Goal: Information Seeking & Learning: Learn about a topic

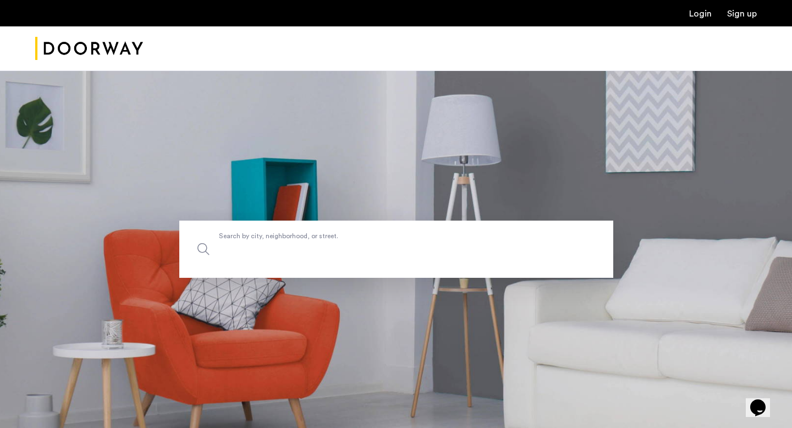
click at [254, 257] on input "Search by city, neighborhood, or street." at bounding box center [396, 249] width 434 height 57
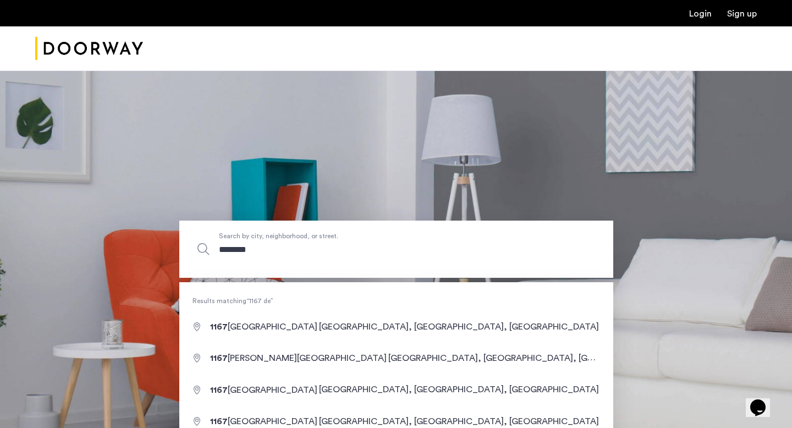
type input "*********"
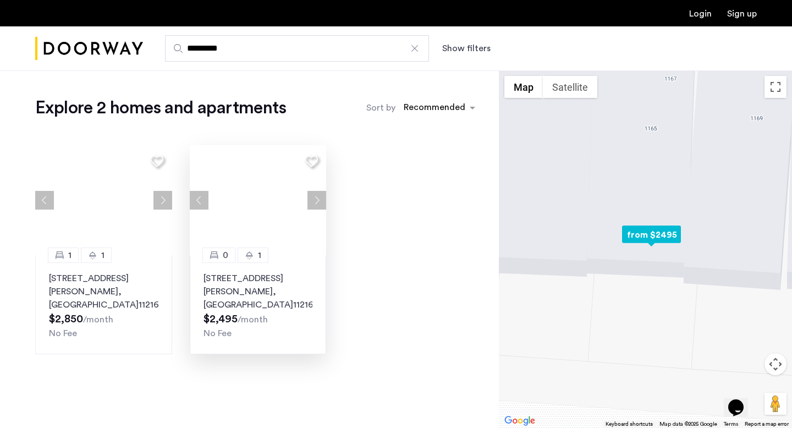
click at [238, 249] on div "1" at bounding box center [253, 255] width 31 height 15
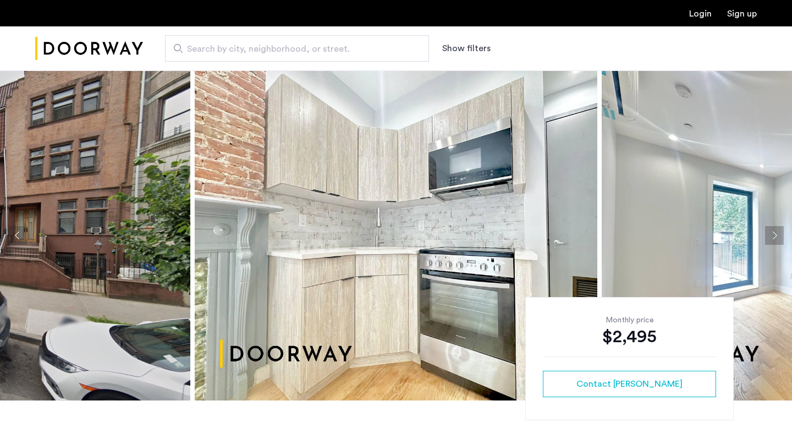
click at [787, 242] on img at bounding box center [803, 235] width 403 height 330
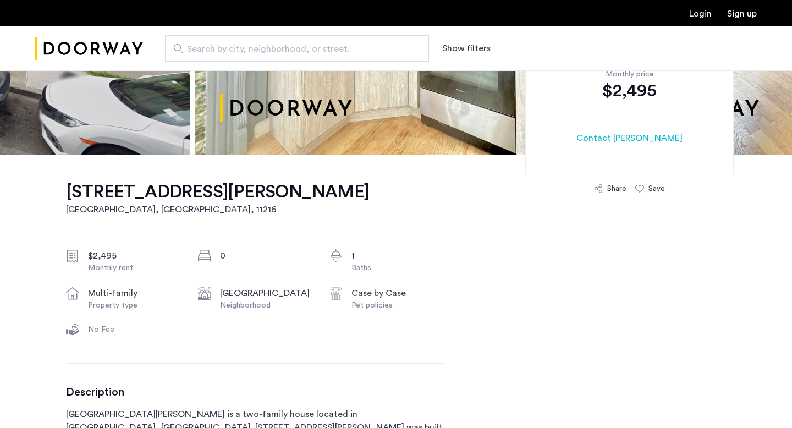
scroll to position [311, 0]
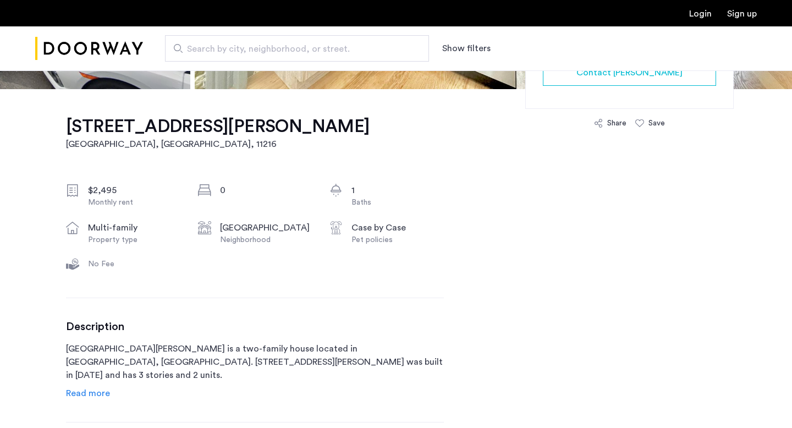
click at [101, 403] on div "1167 Dean Street, Unit 1A Brooklyn, NY , 11216 $2,495 Monthly rent 0 1 Baths mu…" at bounding box center [255, 388] width 378 height 598
click at [103, 384] on div "Description 1167 Dean Street is a two-family house located in Brooklyn, NY. 116…" at bounding box center [255, 360] width 378 height 80
click at [103, 389] on span "Read more" at bounding box center [88, 393] width 44 height 9
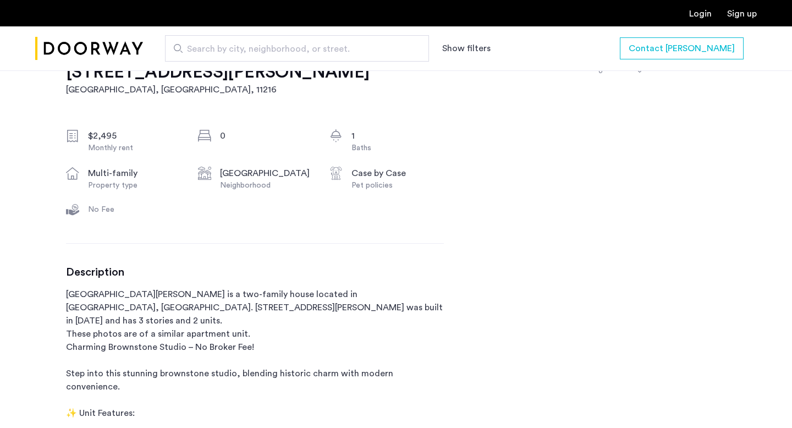
scroll to position [383, 0]
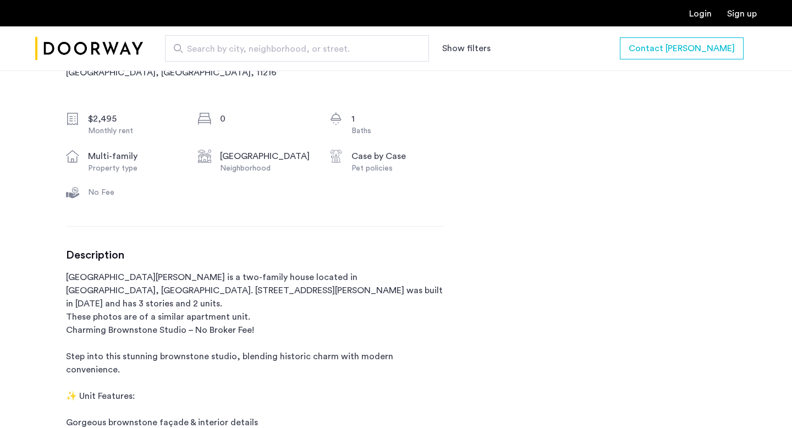
click at [466, 51] on button "Show filters" at bounding box center [466, 48] width 48 height 13
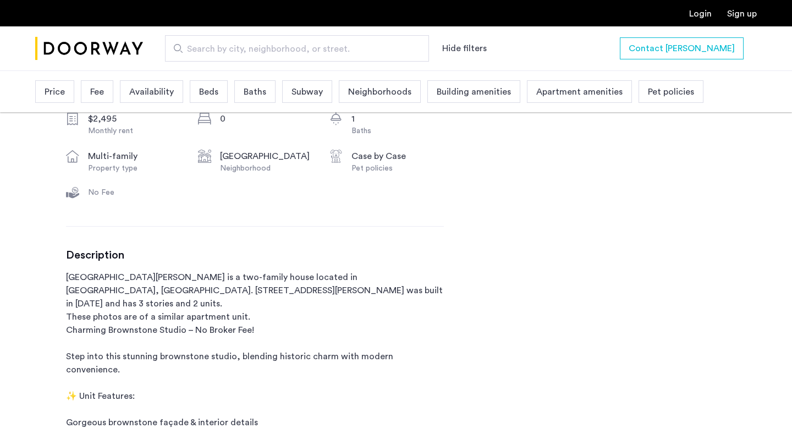
click at [208, 90] on span "Beds" at bounding box center [208, 91] width 19 height 13
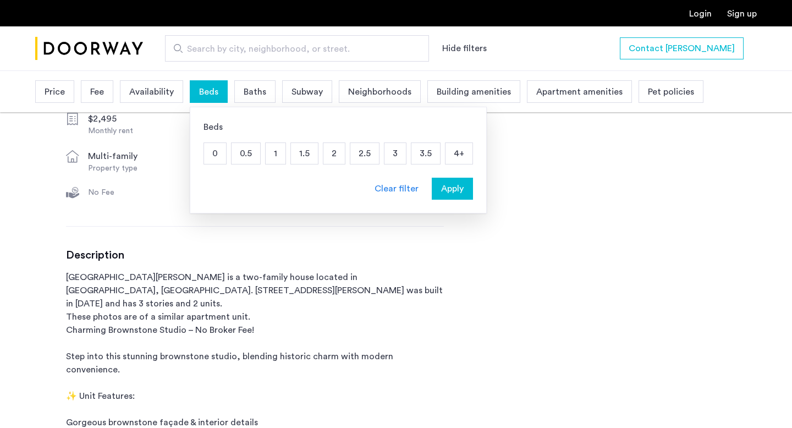
click at [273, 149] on p "1" at bounding box center [276, 153] width 20 height 21
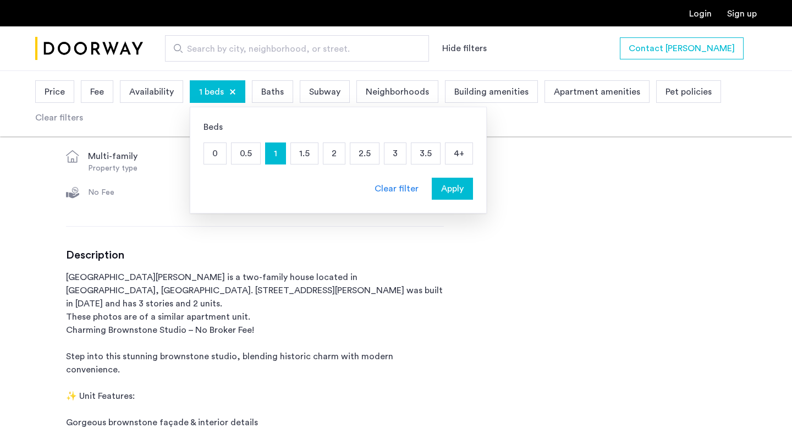
click at [460, 191] on span "Apply" at bounding box center [452, 188] width 23 height 13
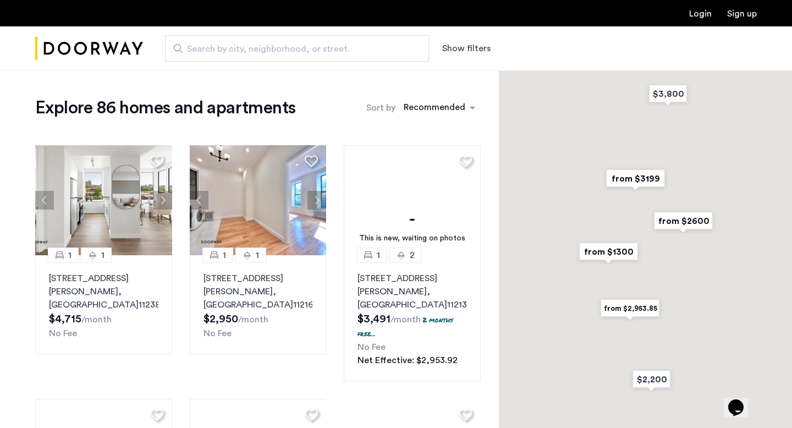
click at [464, 50] on button "Show filters" at bounding box center [466, 48] width 48 height 13
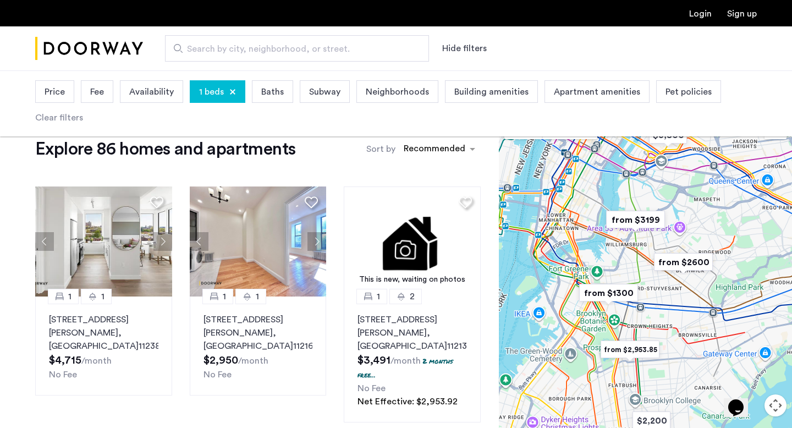
click at [54, 97] on span "Price" at bounding box center [55, 91] width 20 height 13
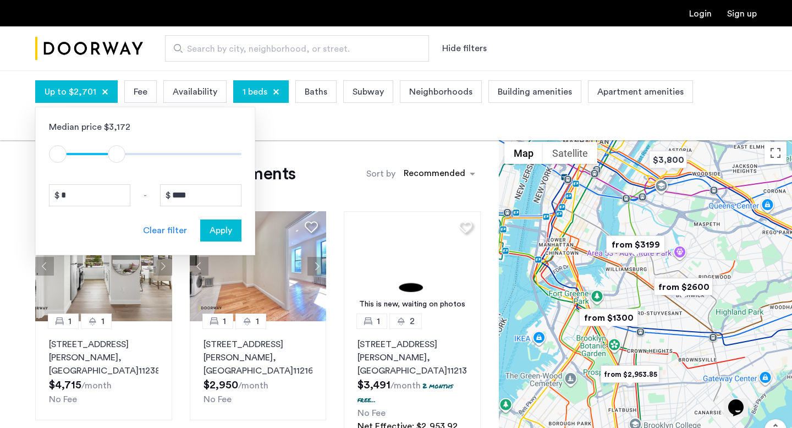
type input "****"
drag, startPoint x: 230, startPoint y: 152, endPoint x: 119, endPoint y: 153, distance: 110.6
click at [119, 153] on span "ngx-slider-max" at bounding box center [119, 154] width 18 height 18
click at [220, 228] on span "Apply" at bounding box center [221, 230] width 23 height 13
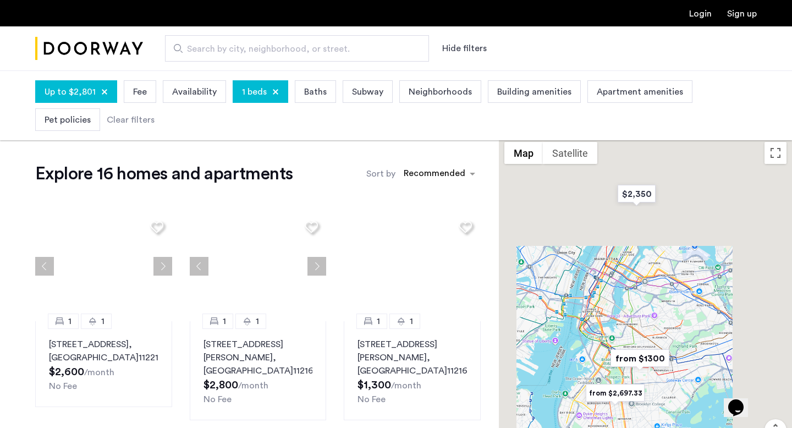
scroll to position [13, 0]
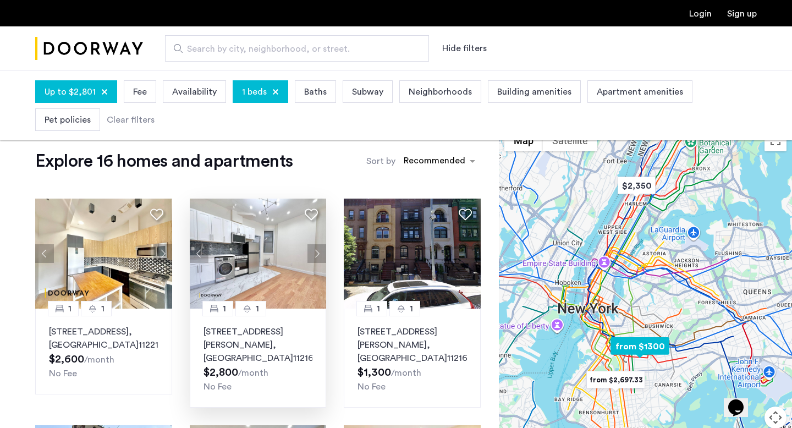
click at [315, 252] on button "Next apartment" at bounding box center [316, 253] width 19 height 19
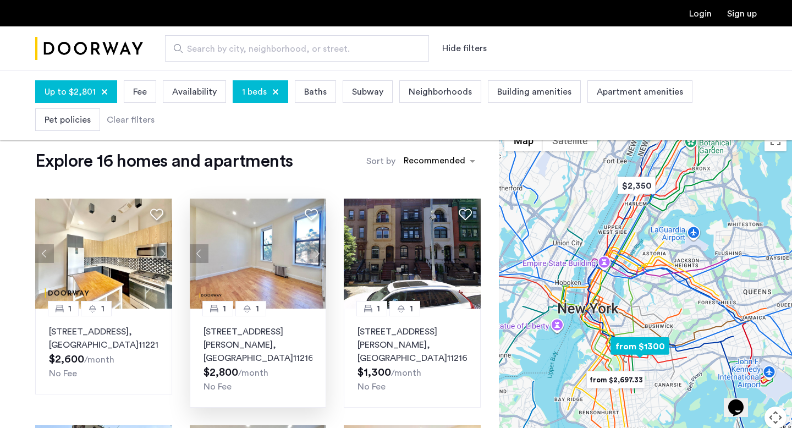
click at [318, 251] on button "Next apartment" at bounding box center [316, 253] width 19 height 19
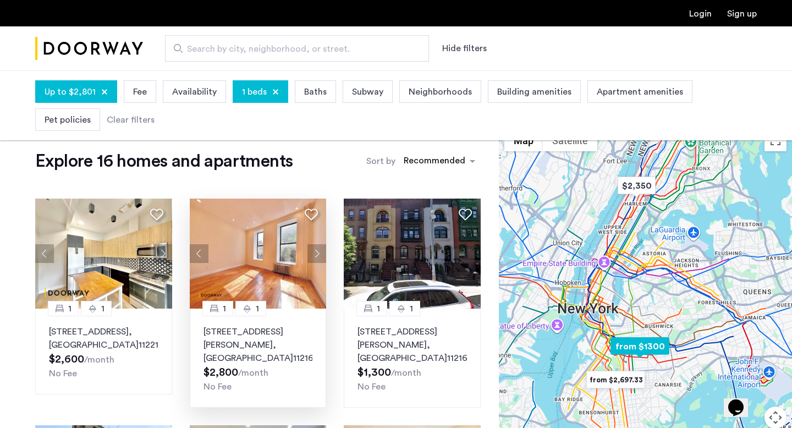
click at [316, 252] on button "Next apartment" at bounding box center [316, 253] width 19 height 19
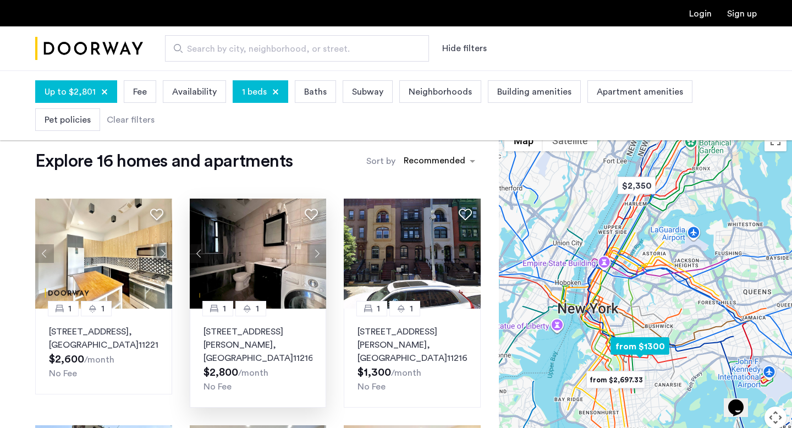
click at [316, 252] on button "Next apartment" at bounding box center [316, 253] width 19 height 19
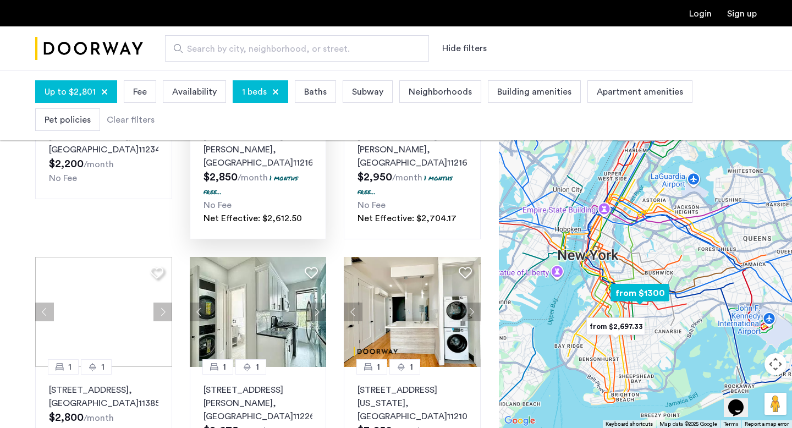
scroll to position [451, 0]
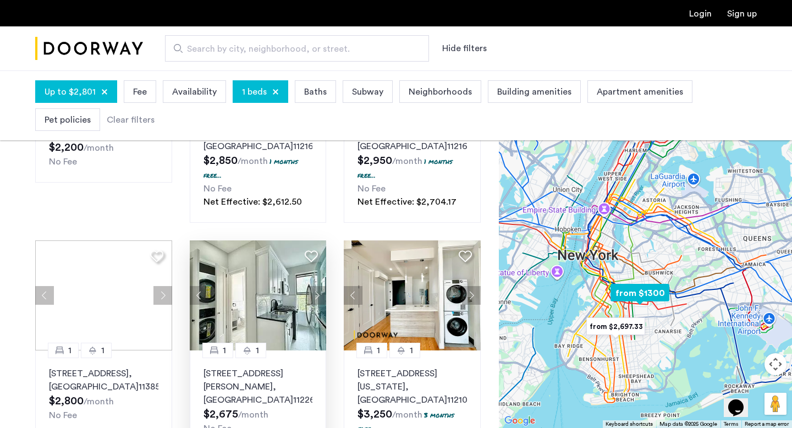
click at [320, 286] on button "Next apartment" at bounding box center [316, 295] width 19 height 19
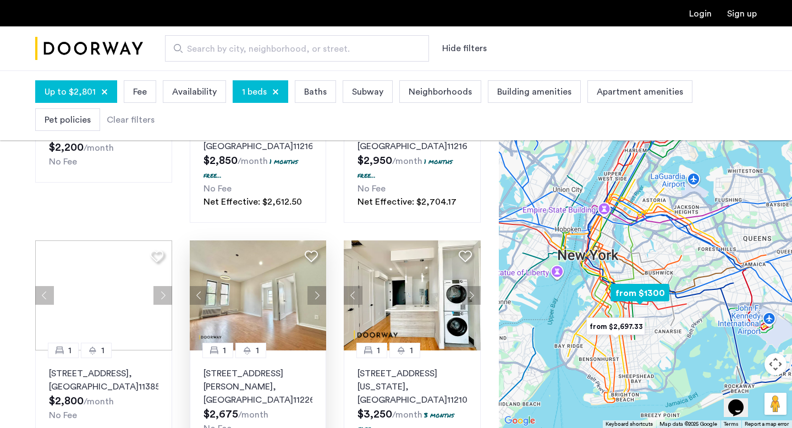
click at [302, 294] on img at bounding box center [258, 295] width 137 height 110
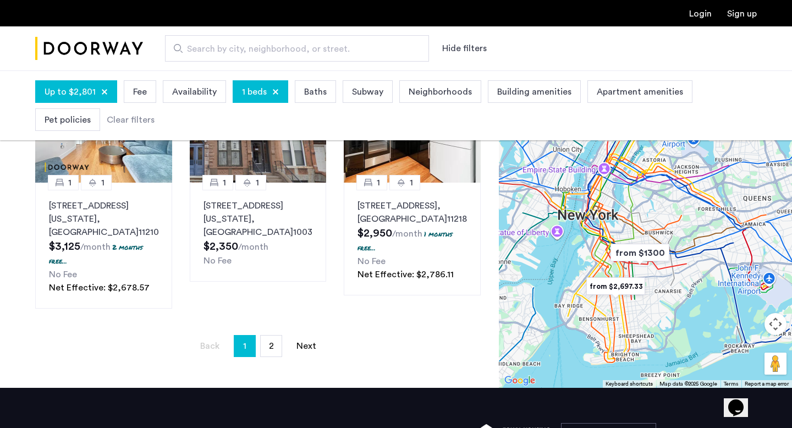
scroll to position [849, 0]
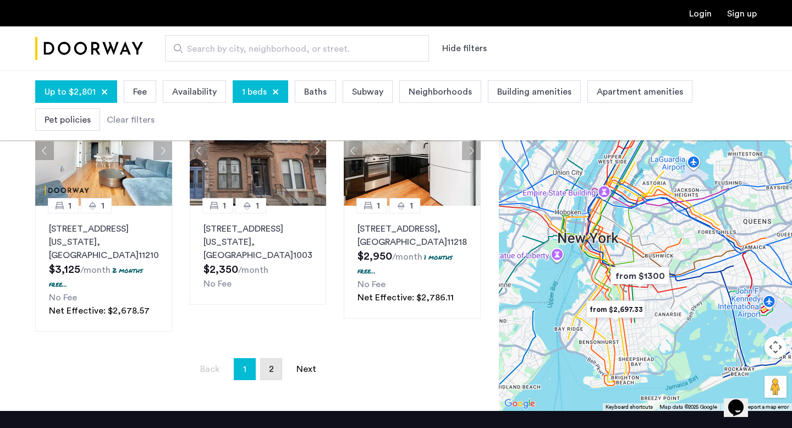
click at [278, 359] on link "page 2" at bounding box center [271, 369] width 21 height 21
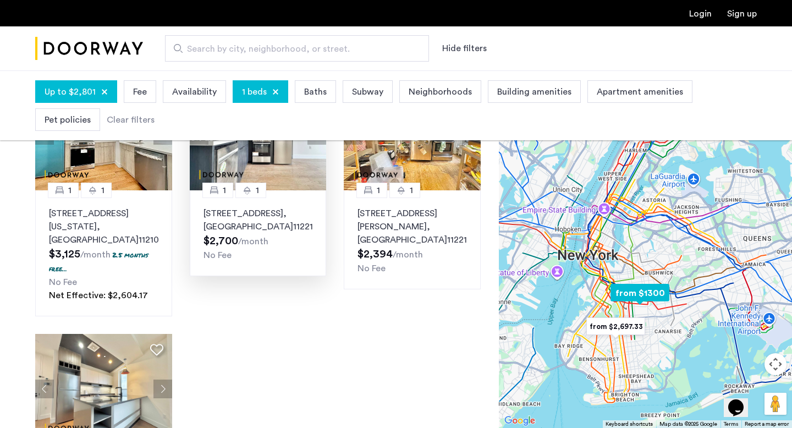
scroll to position [133, 0]
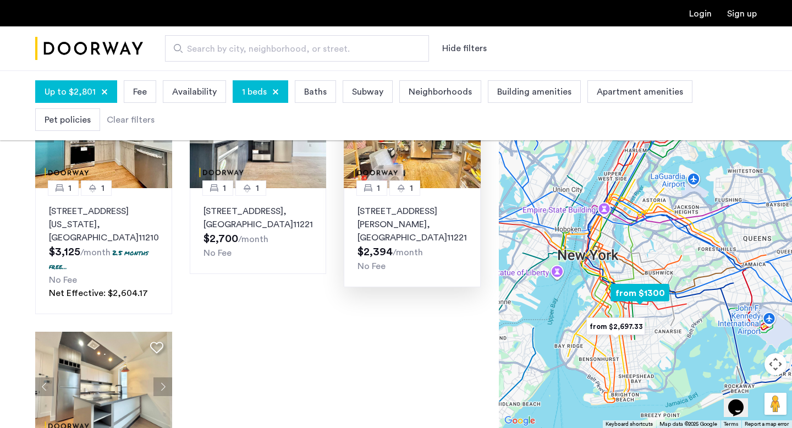
click at [381, 262] on span "No Fee" at bounding box center [372, 266] width 28 height 9
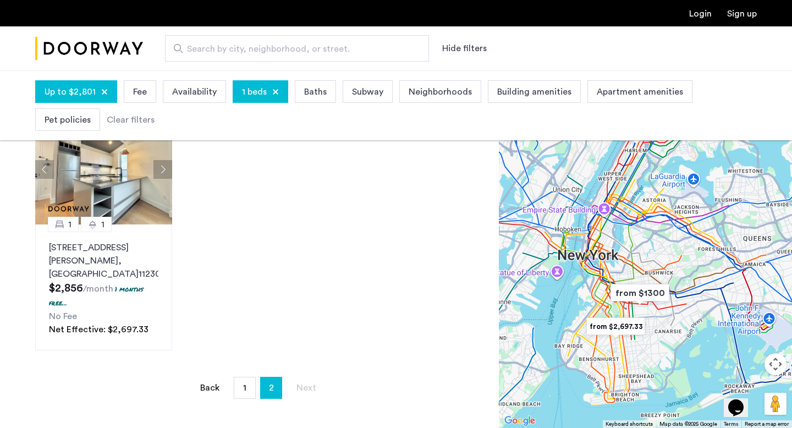
scroll to position [427, 0]
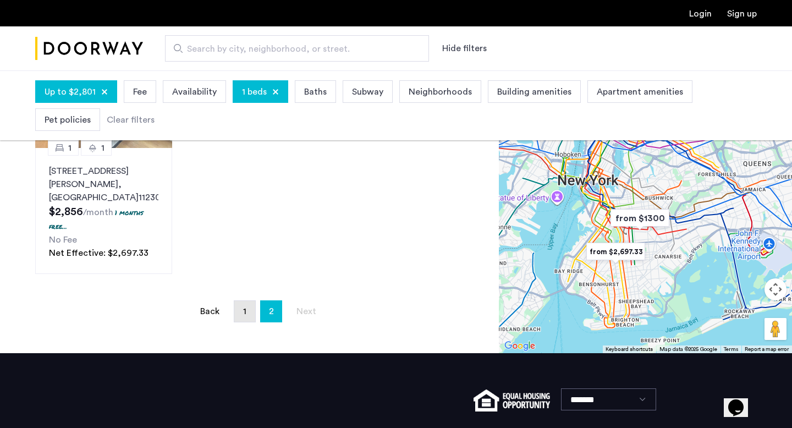
click at [237, 301] on link "page 1" at bounding box center [244, 311] width 21 height 21
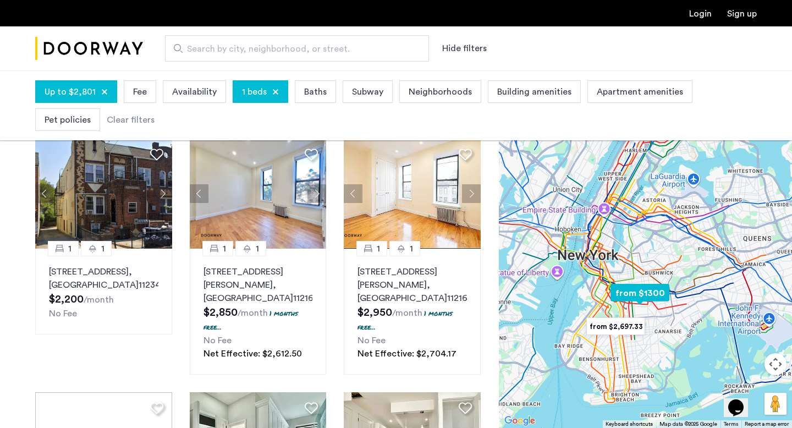
scroll to position [386, 0]
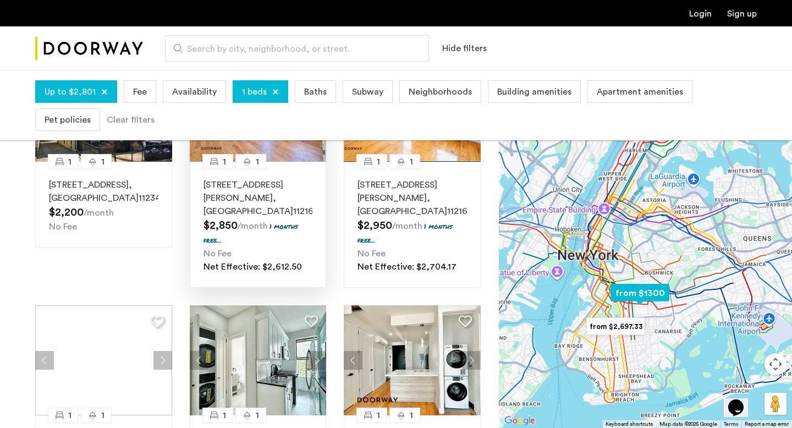
click at [271, 182] on p "24 Rogers Avenue, Unit 1B, Brooklyn , NY 11216" at bounding box center [258, 198] width 109 height 40
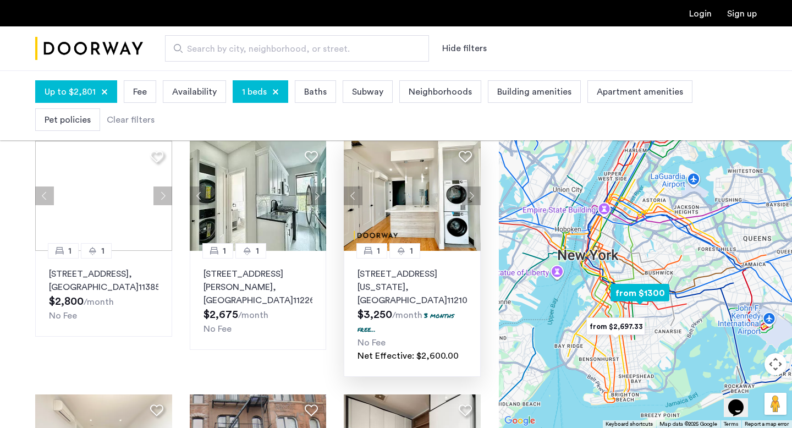
scroll to position [551, 0]
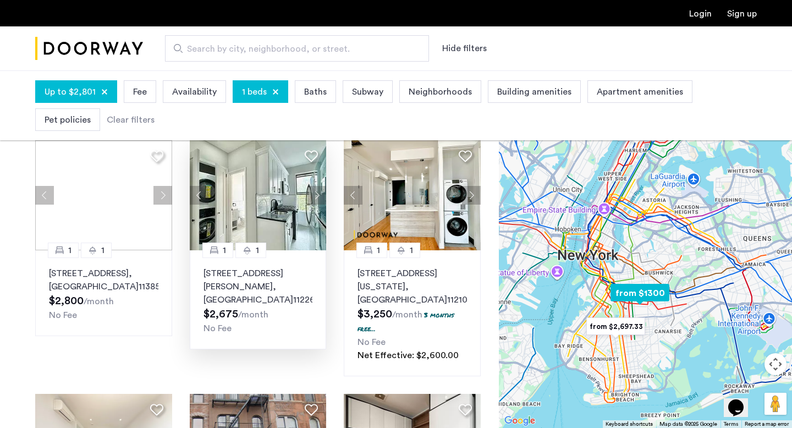
click at [302, 267] on p "1056 Rogers Avenue, Unit 3B, Brooklyn , NY 11226" at bounding box center [258, 287] width 109 height 40
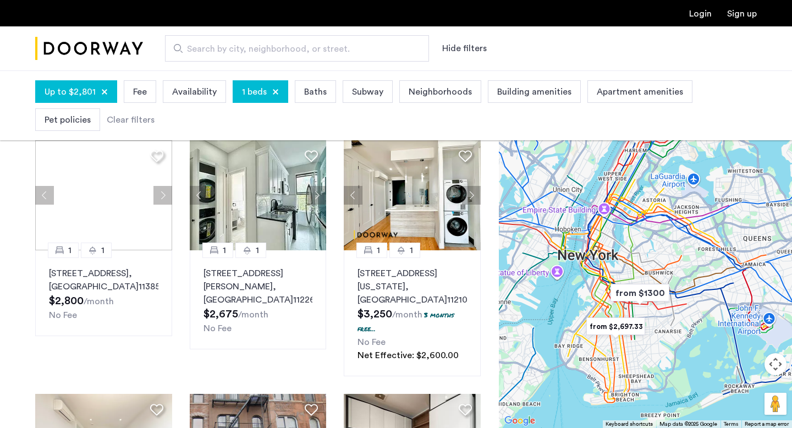
click at [258, 92] on span "1 beds" at bounding box center [254, 91] width 25 height 13
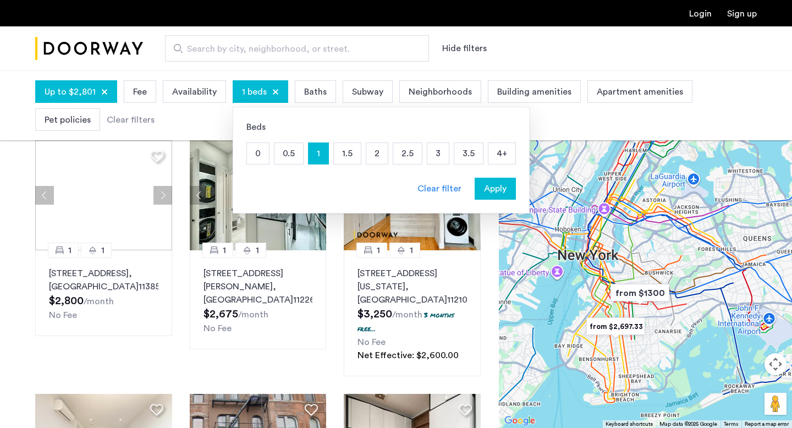
click at [264, 147] on p "0" at bounding box center [258, 153] width 22 height 21
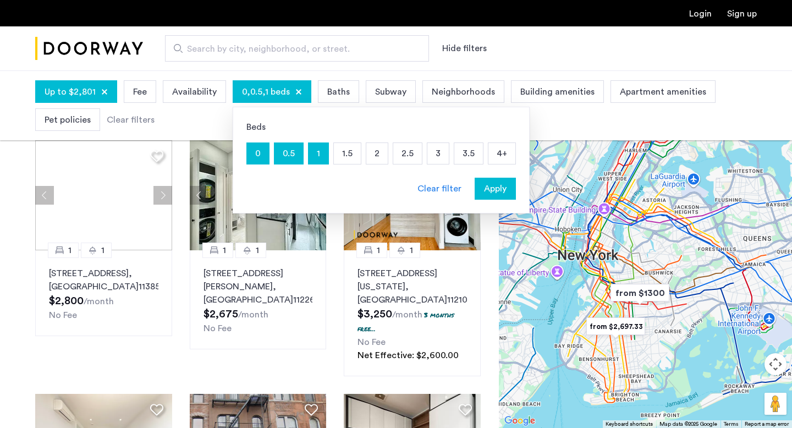
click at [315, 151] on p "1" at bounding box center [319, 153] width 20 height 21
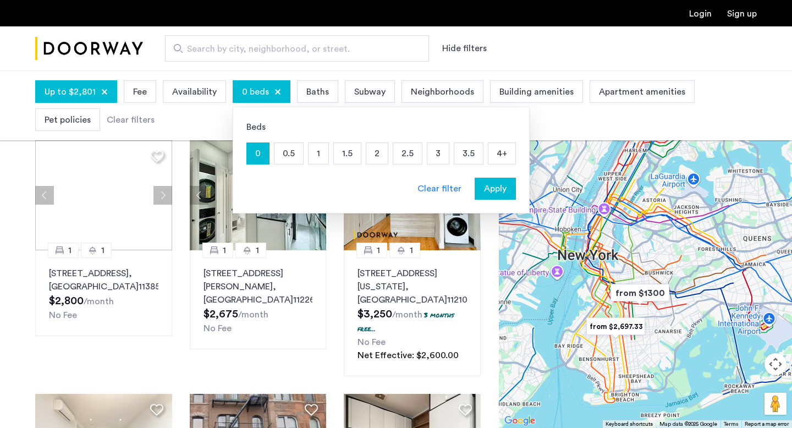
click at [486, 189] on span "Apply" at bounding box center [495, 188] width 23 height 13
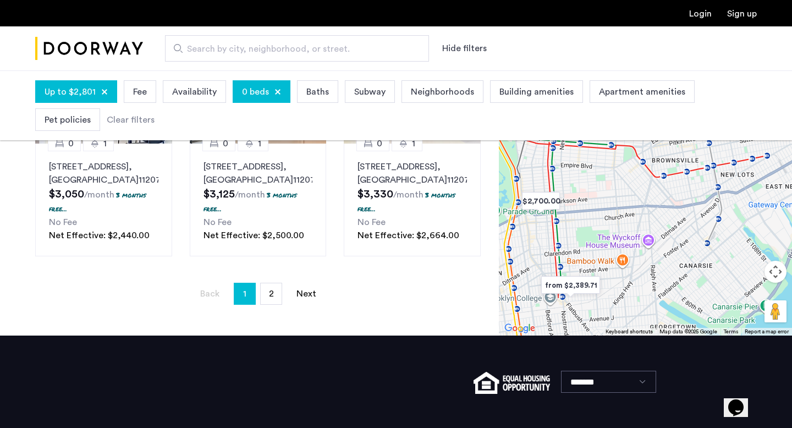
scroll to position [921, 0]
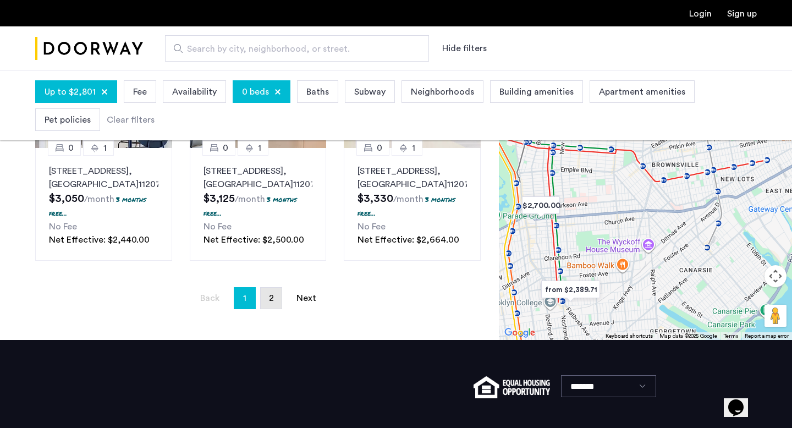
click at [276, 305] on link "page 2" at bounding box center [271, 298] width 21 height 21
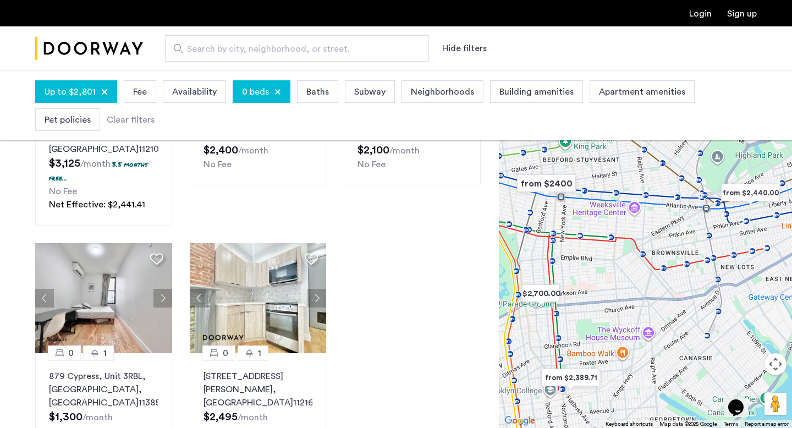
scroll to position [679, 0]
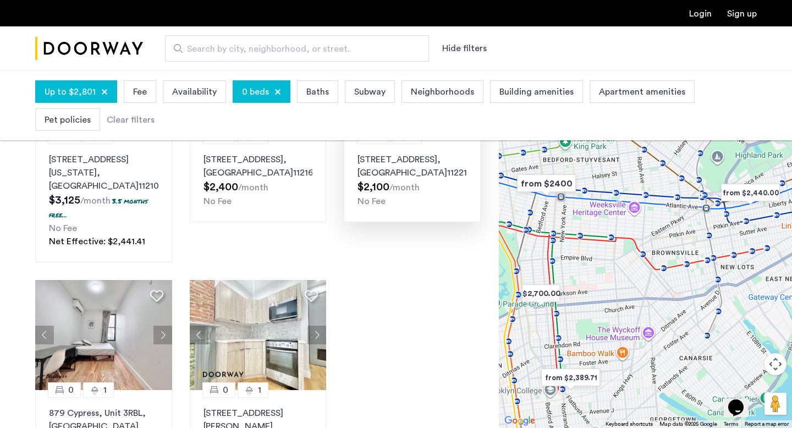
click at [392, 167] on p "330 Evergreen Avenue, Unit 1F, Brooklyn , NY 11221" at bounding box center [412, 166] width 109 height 26
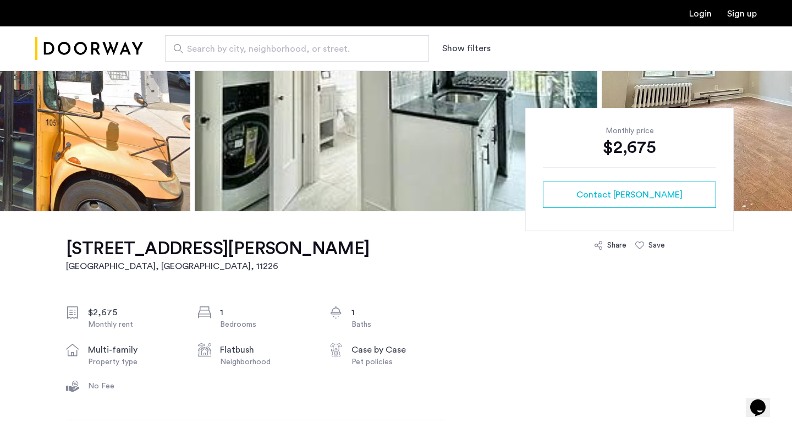
scroll to position [77, 0]
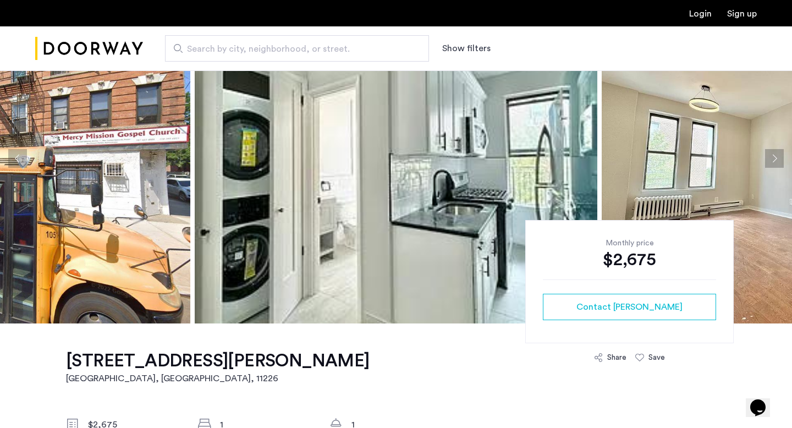
click at [507, 204] on img at bounding box center [396, 158] width 403 height 330
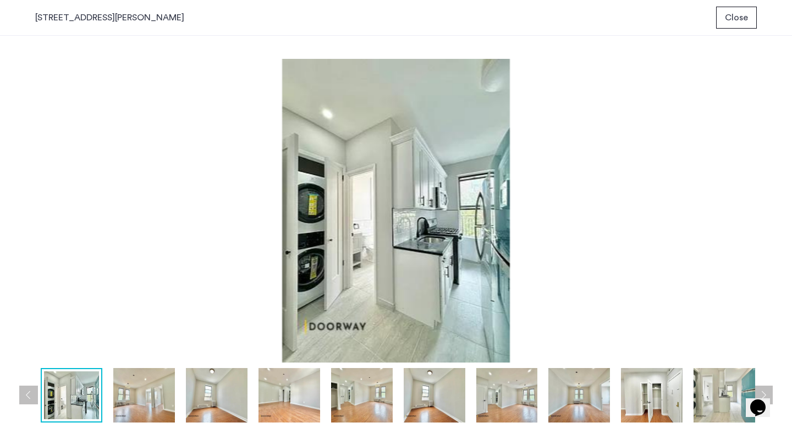
scroll to position [0, 0]
click at [767, 392] on button "Next apartment" at bounding box center [763, 395] width 19 height 19
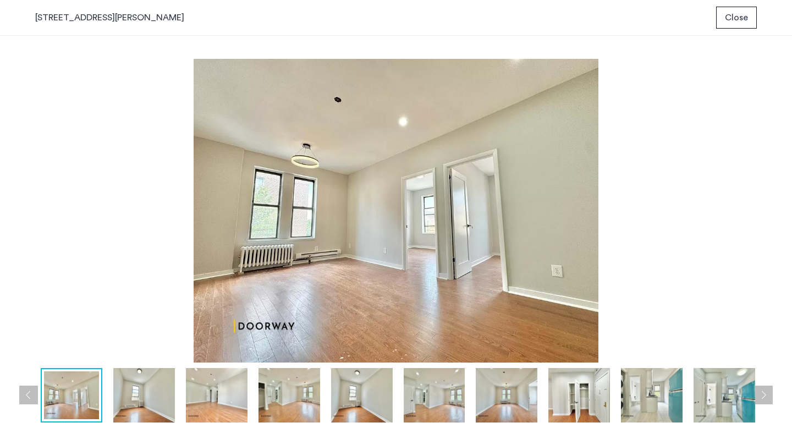
click at [767, 392] on button "Next apartment" at bounding box center [763, 395] width 19 height 19
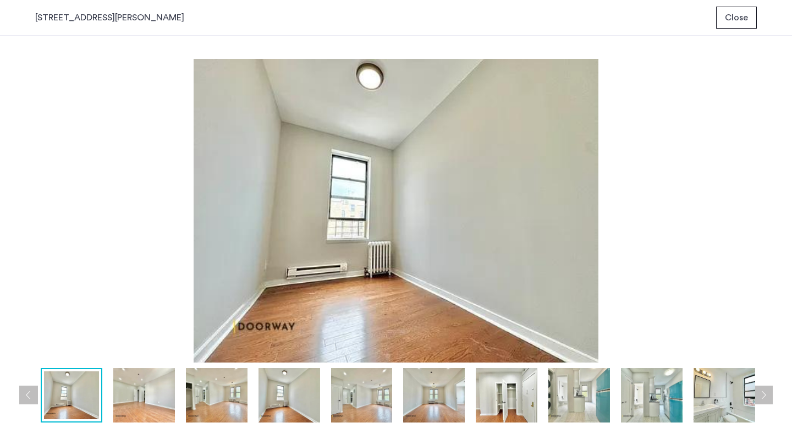
click at [767, 392] on button "Next apartment" at bounding box center [763, 395] width 19 height 19
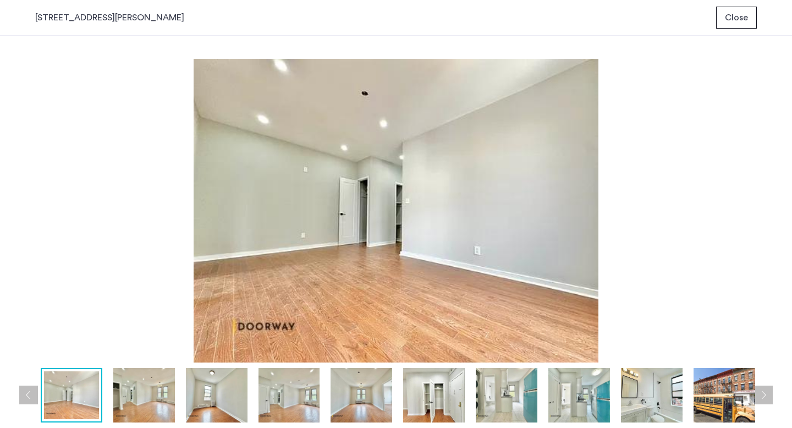
click at [767, 392] on button "Next apartment" at bounding box center [763, 395] width 19 height 19
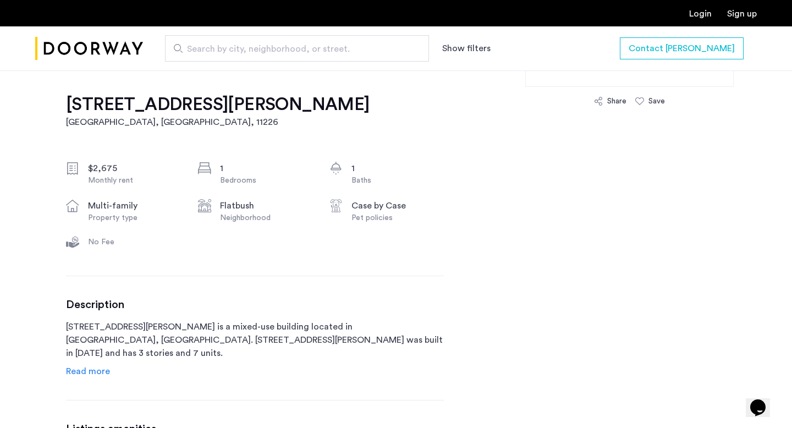
scroll to position [406, 0]
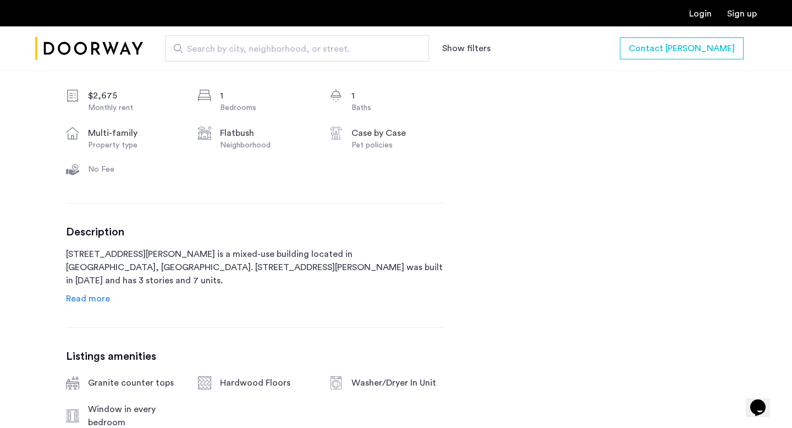
click at [96, 301] on span "Read more" at bounding box center [88, 298] width 44 height 9
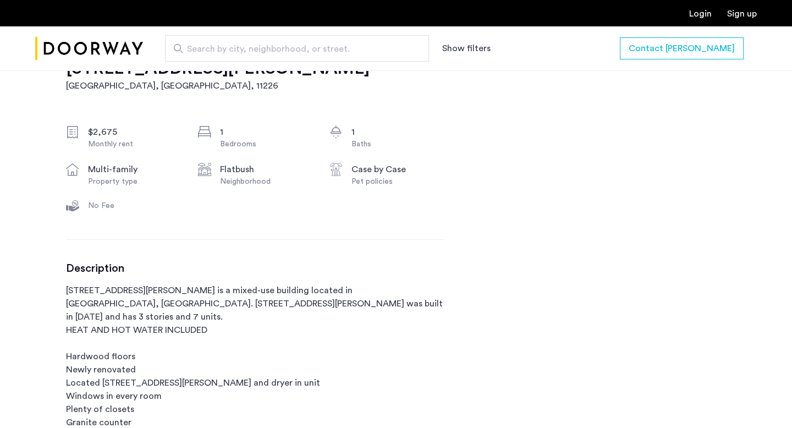
scroll to position [383, 0]
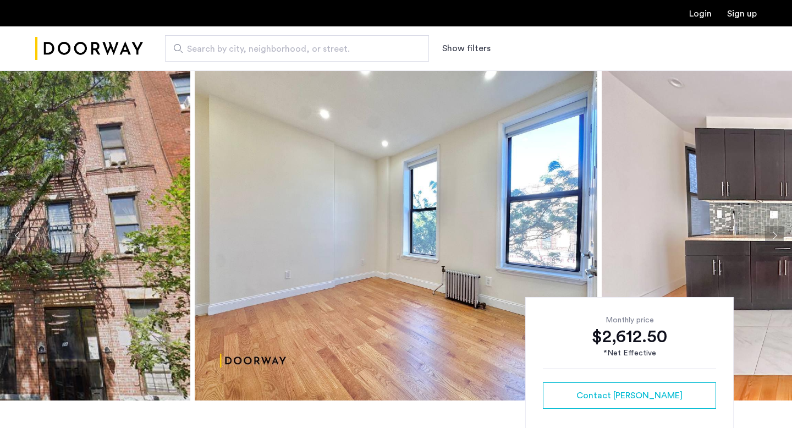
click at [475, 205] on img at bounding box center [396, 235] width 403 height 330
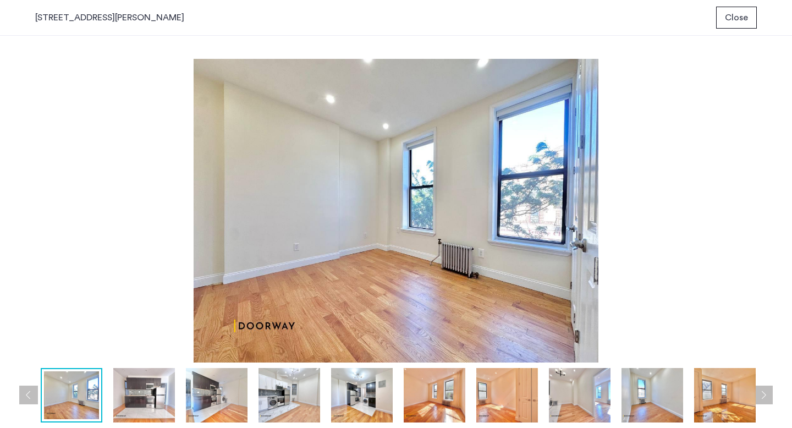
click at [767, 394] on button "Next apartment" at bounding box center [763, 395] width 19 height 19
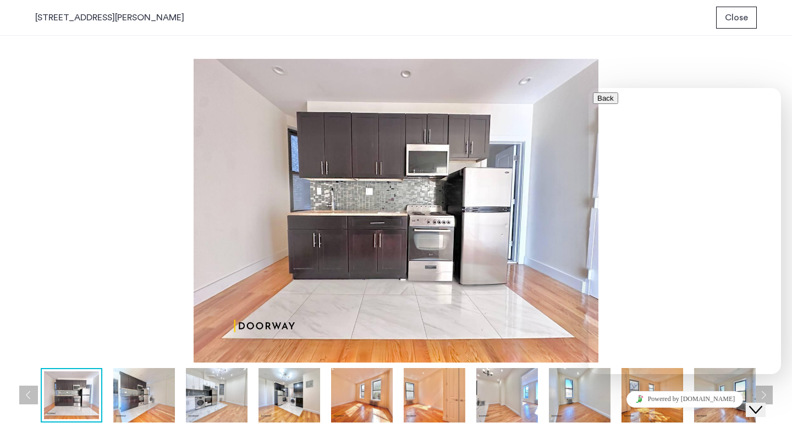
click at [762, 403] on icon "Close Chat This icon closes the chat window." at bounding box center [755, 409] width 13 height 13
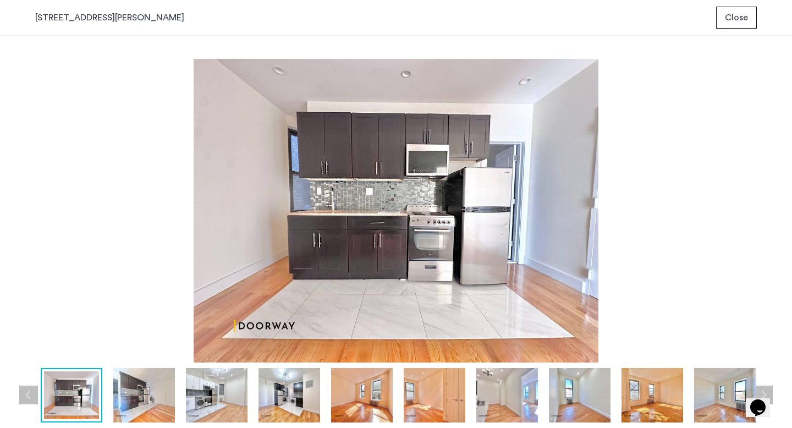
click at [768, 392] on button "Next apartment" at bounding box center [763, 395] width 19 height 19
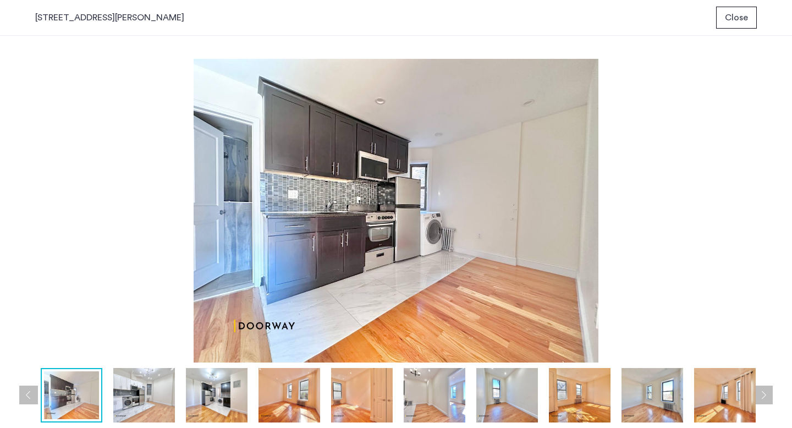
click at [768, 392] on button "Next apartment" at bounding box center [763, 395] width 19 height 19
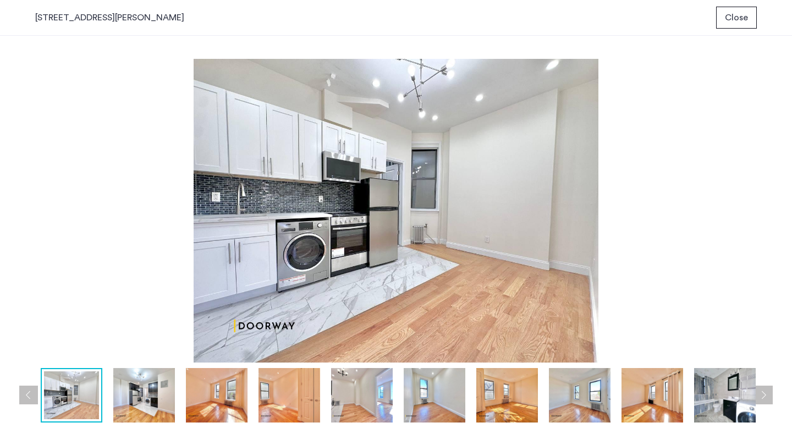
click at [769, 392] on button "Next apartment" at bounding box center [763, 395] width 19 height 19
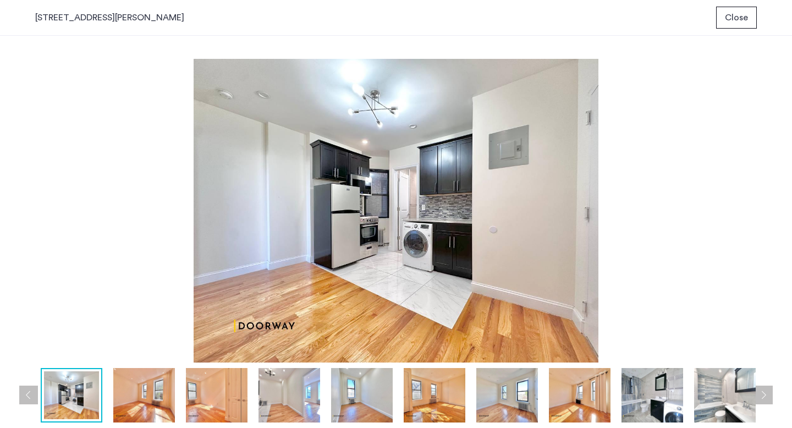
click at [769, 392] on button "Next apartment" at bounding box center [763, 395] width 19 height 19
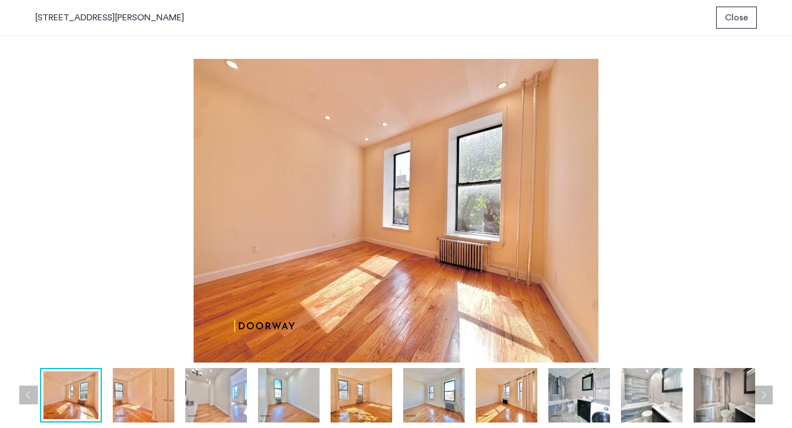
click at [769, 392] on button "Next apartment" at bounding box center [763, 395] width 19 height 19
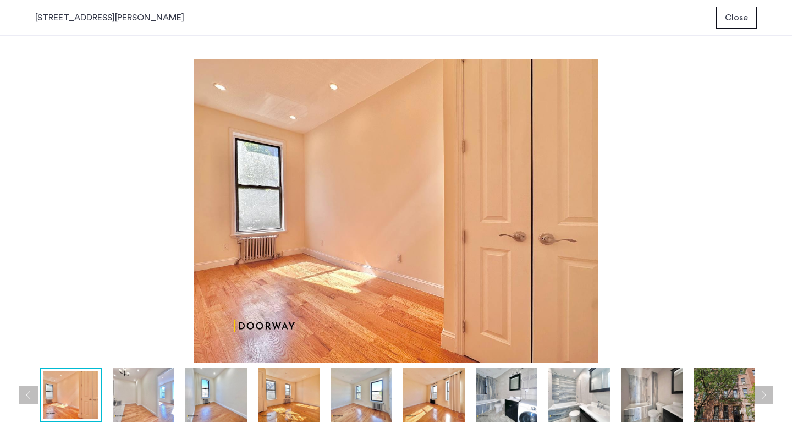
click at [769, 392] on button "Next apartment" at bounding box center [763, 395] width 19 height 19
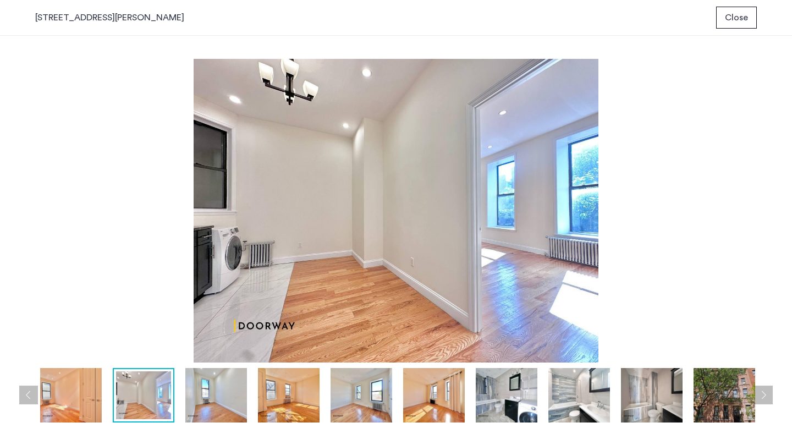
click at [771, 393] on button "Next apartment" at bounding box center [763, 395] width 19 height 19
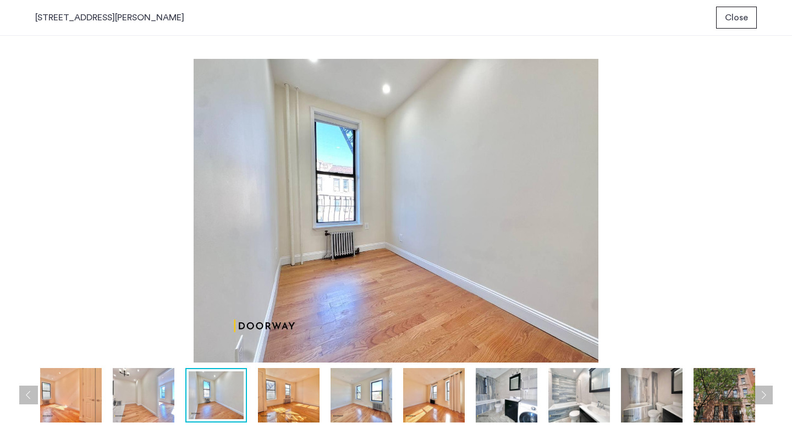
click at [771, 393] on button "Next apartment" at bounding box center [763, 395] width 19 height 19
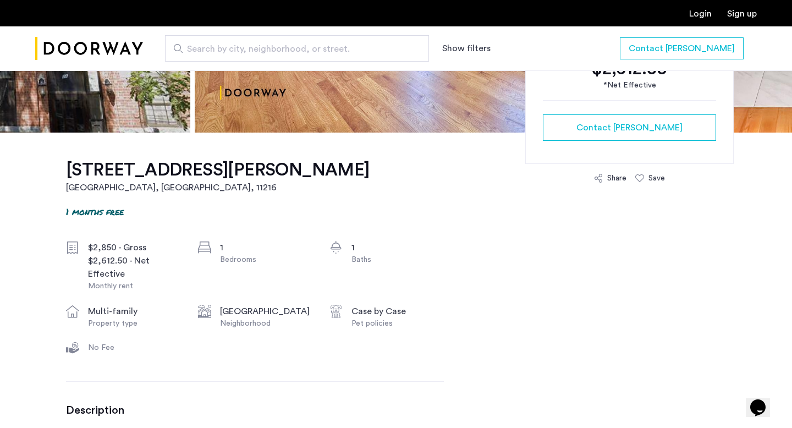
scroll to position [514, 0]
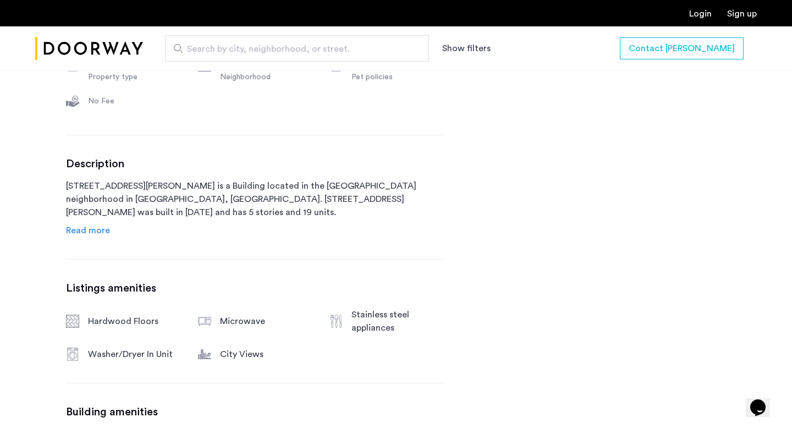
click at [103, 230] on span "Read more" at bounding box center [88, 230] width 44 height 9
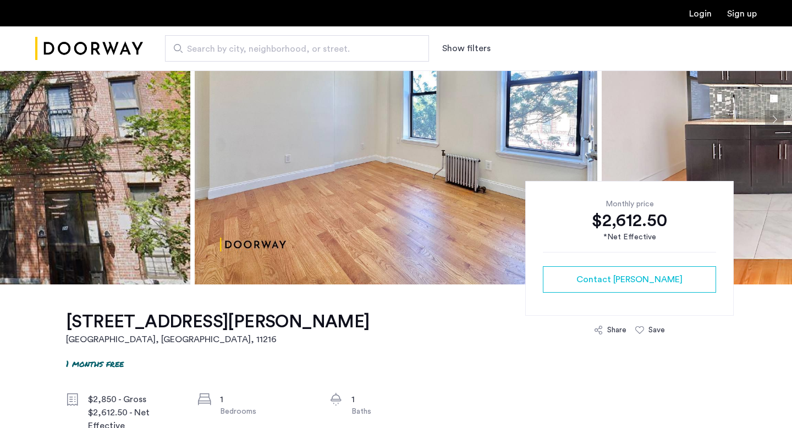
scroll to position [146, 0]
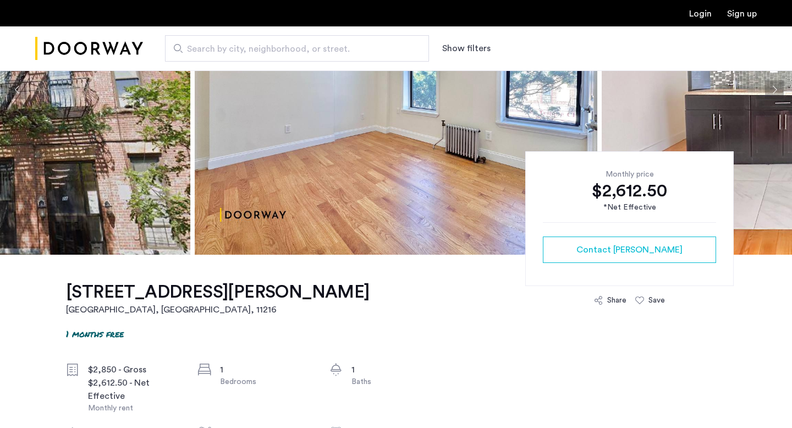
click at [345, 119] on img at bounding box center [396, 90] width 403 height 330
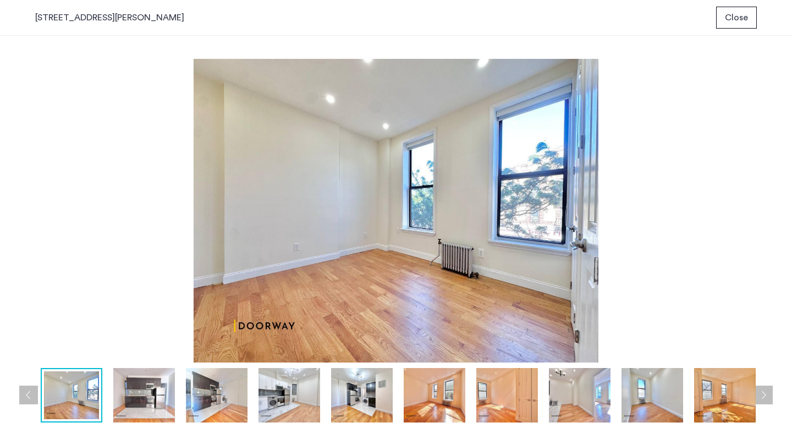
scroll to position [0, 0]
click at [741, 15] on span "Close" at bounding box center [736, 17] width 23 height 13
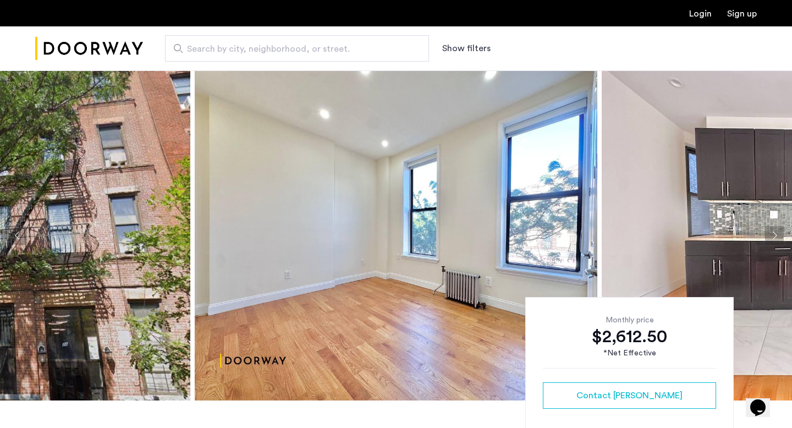
scroll to position [70, 0]
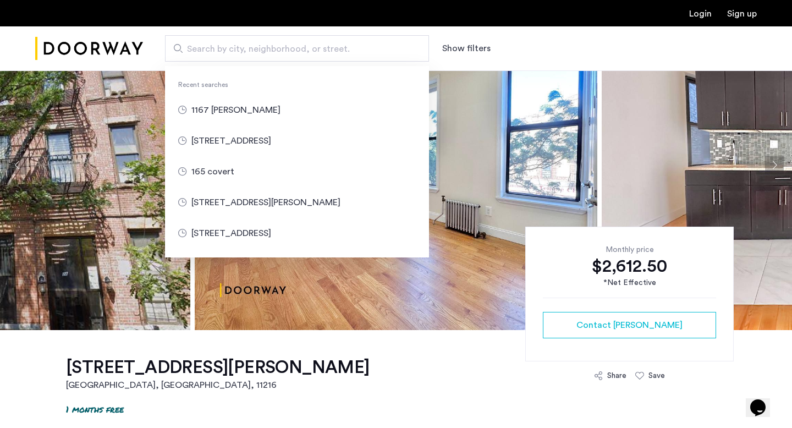
click at [302, 58] on input "Search by city, neighborhood, or street." at bounding box center [297, 48] width 264 height 26
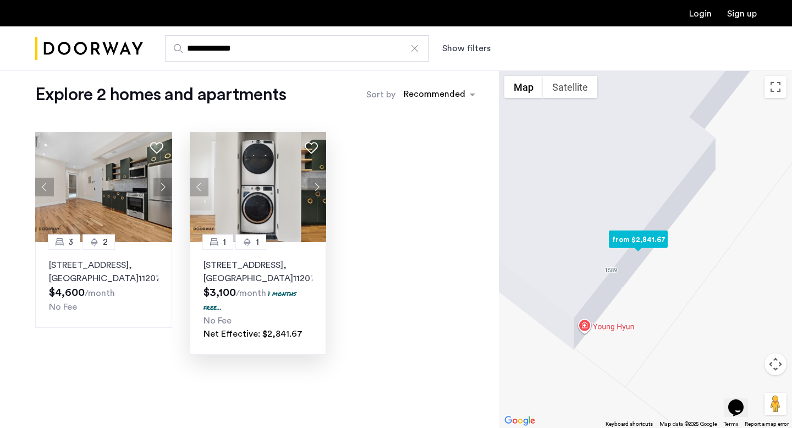
scroll to position [23, 0]
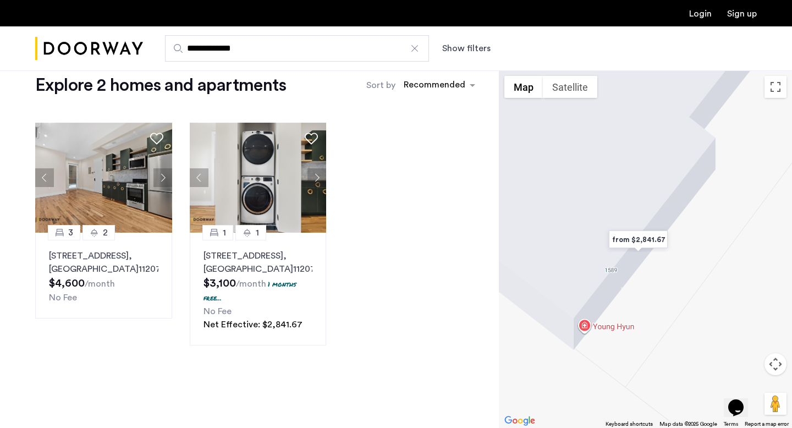
click at [411, 42] on input "**********" at bounding box center [297, 48] width 264 height 26
type input "**********"
click at [411, 47] on div at bounding box center [414, 48] width 11 height 11
click at [411, 47] on input "**********" at bounding box center [297, 48] width 264 height 26
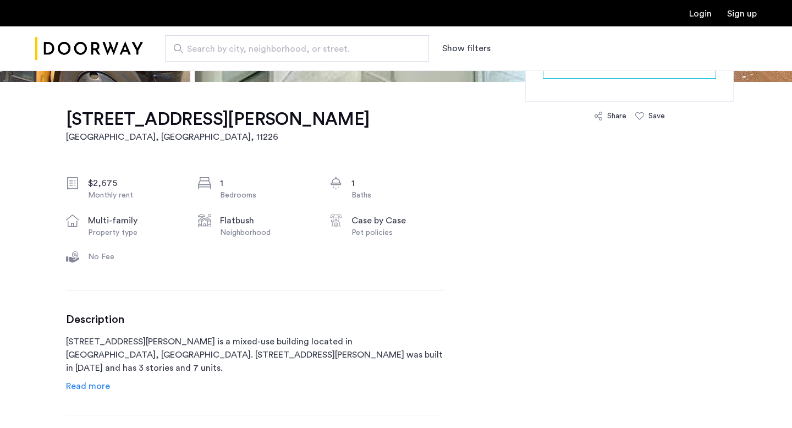
scroll to position [333, 0]
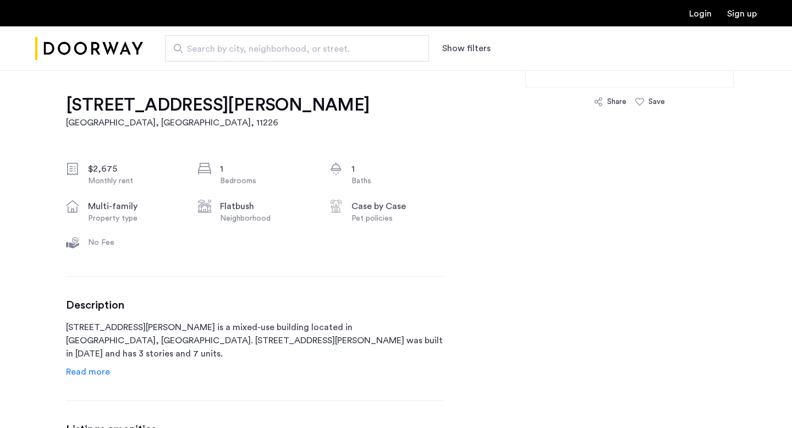
click at [70, 367] on span "Read more" at bounding box center [88, 371] width 44 height 9
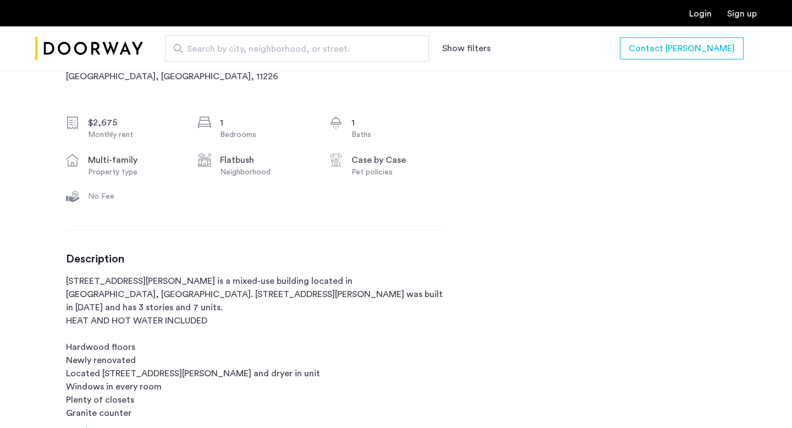
scroll to position [0, 0]
